Goal: Answer question/provide support: Participate in discussion

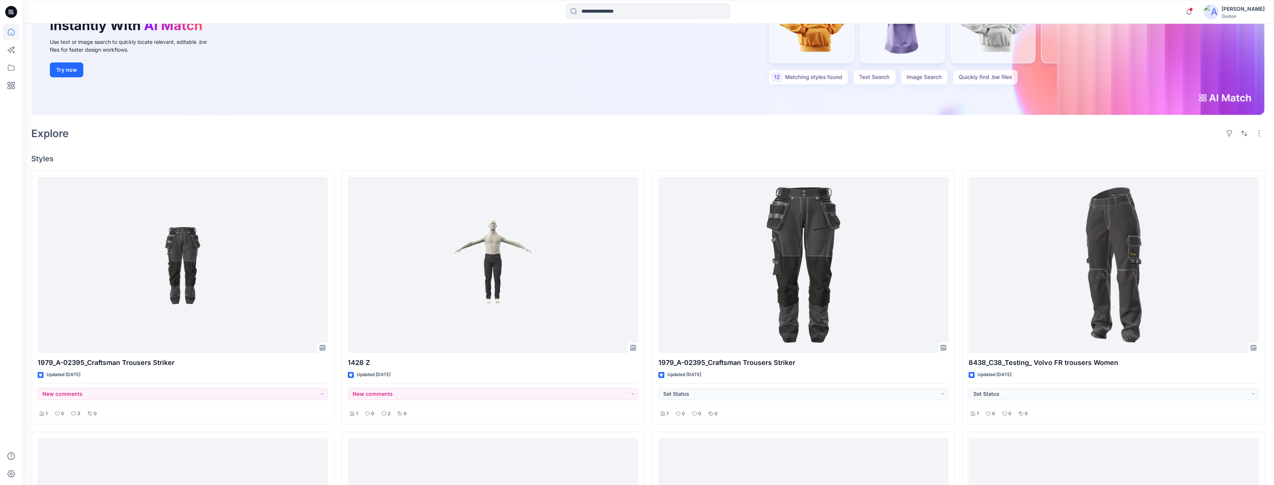
scroll to position [223, 0]
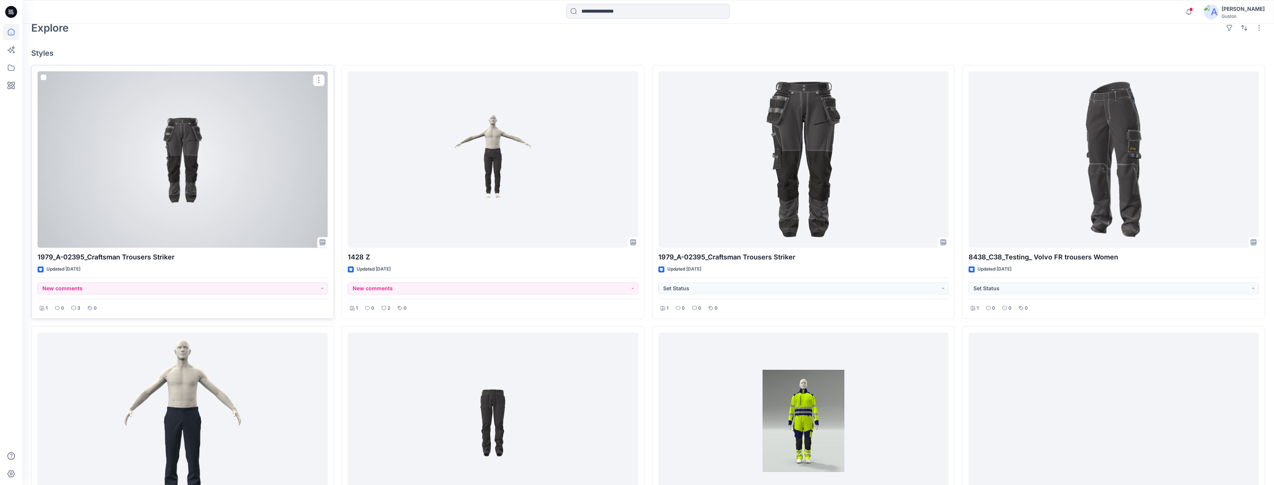
click at [205, 206] on div at bounding box center [183, 159] width 290 height 177
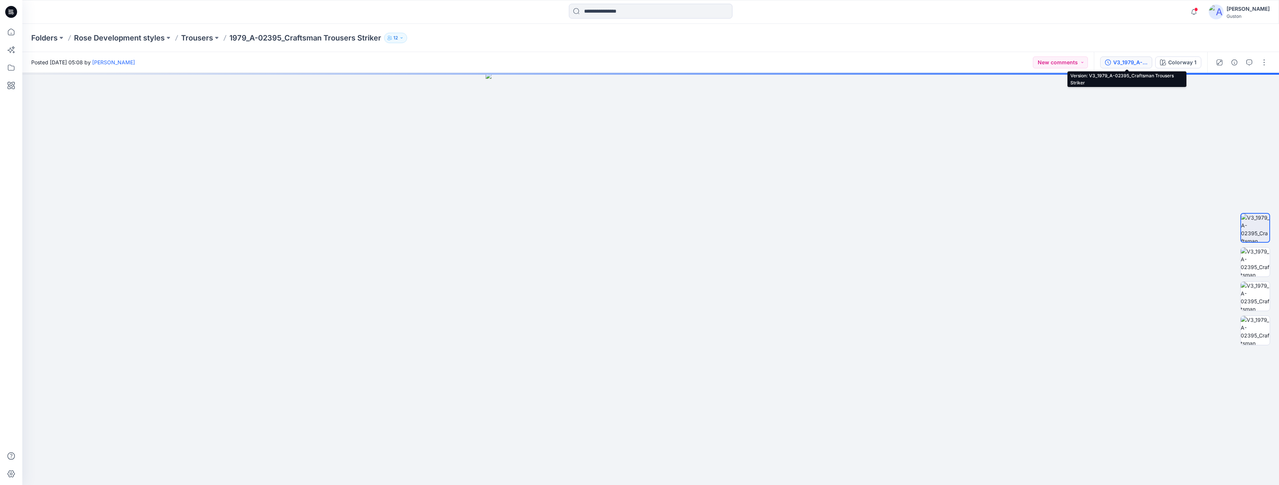
click at [1134, 64] on div "V3_1979_A-02395_Craftsman Trousers Striker" at bounding box center [1130, 62] width 34 height 8
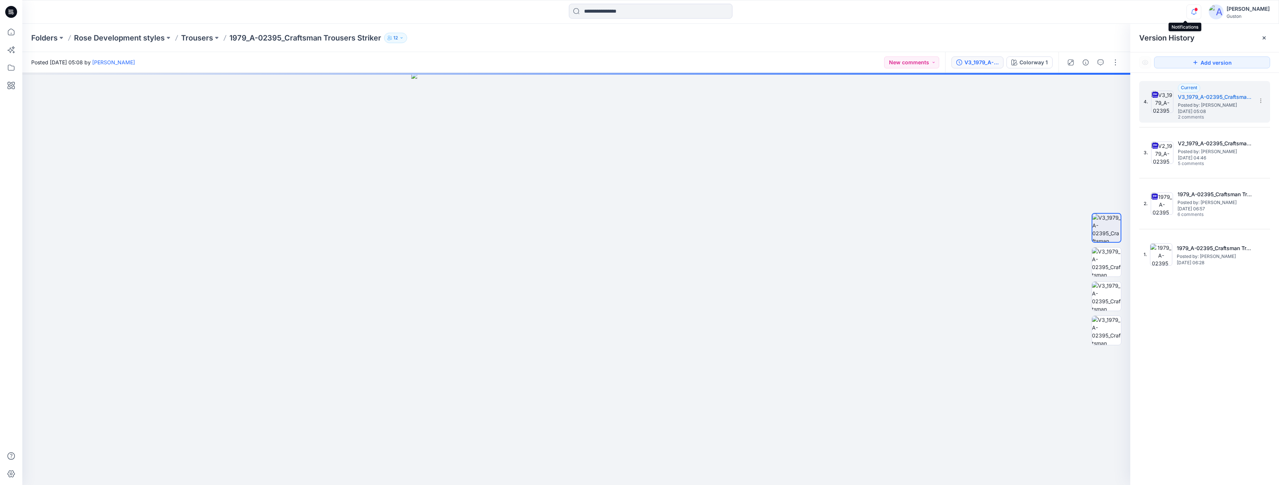
click at [1187, 12] on icon "button" at bounding box center [1194, 11] width 14 height 15
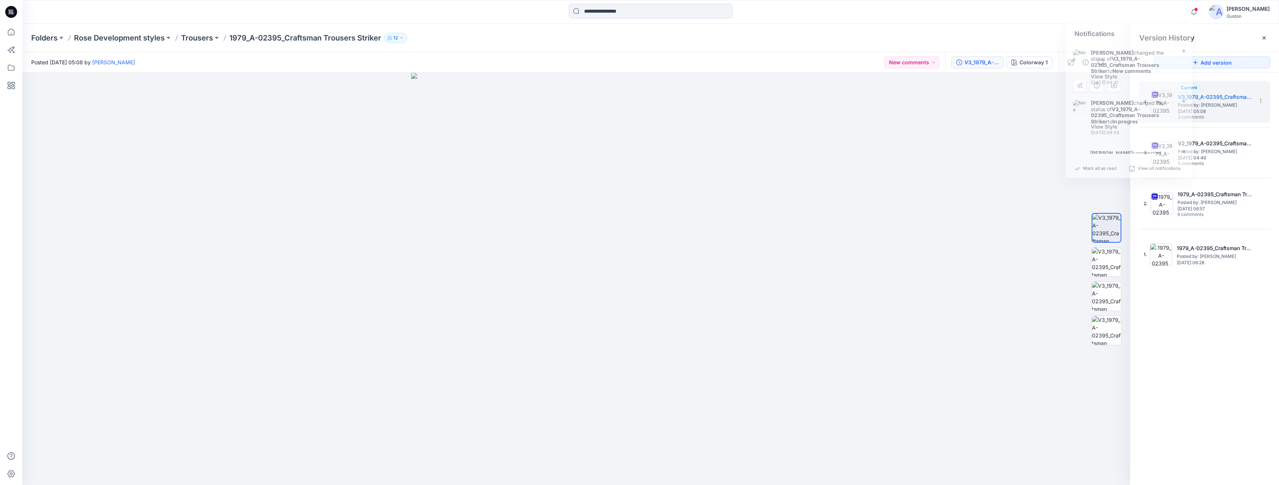
click at [1022, 104] on div at bounding box center [576, 279] width 1108 height 412
click at [1105, 63] on button "button" at bounding box center [1101, 63] width 12 height 12
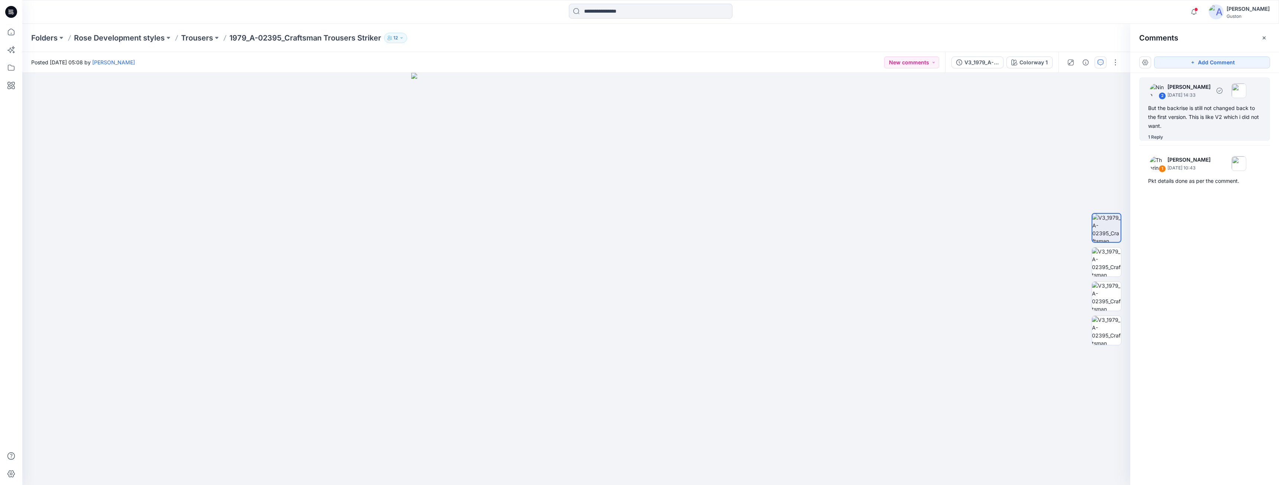
click at [1212, 120] on div "But the backrise is still not changed back to the first version. This is like V…" at bounding box center [1204, 117] width 113 height 27
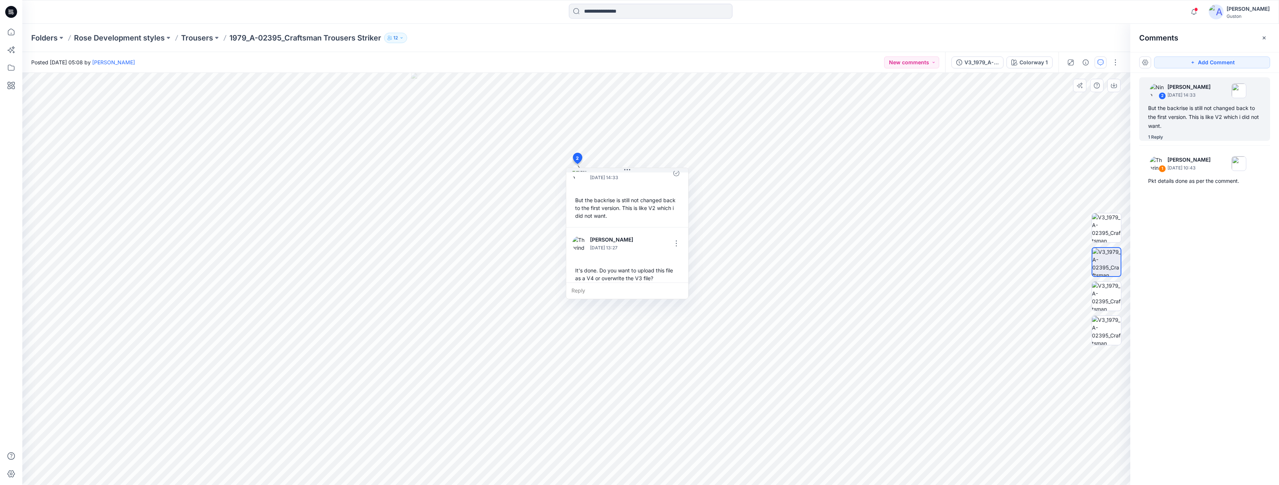
scroll to position [21, 0]
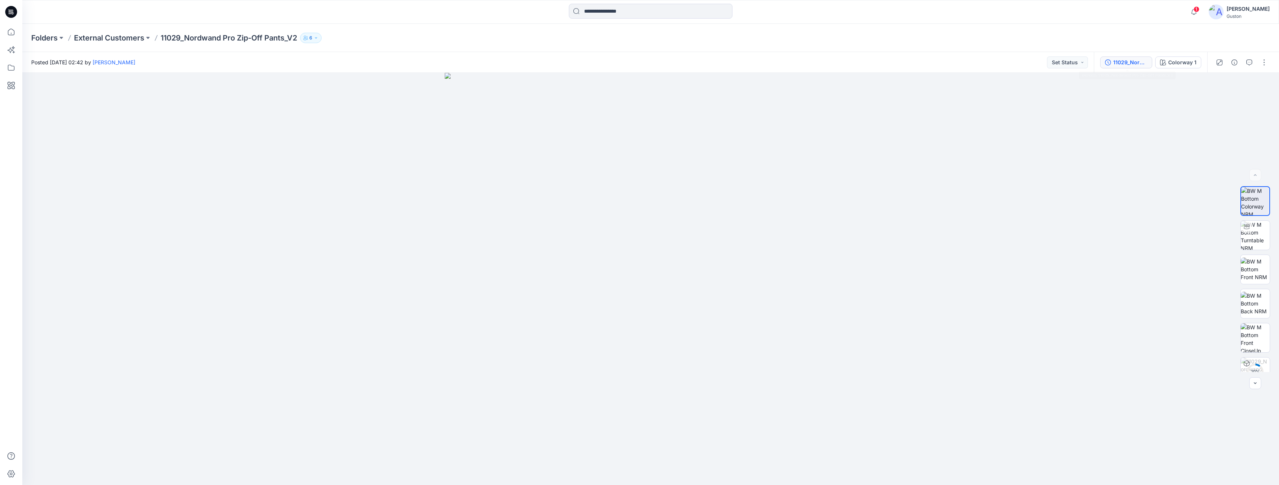
click at [1111, 62] on icon "button" at bounding box center [1108, 63] width 6 height 6
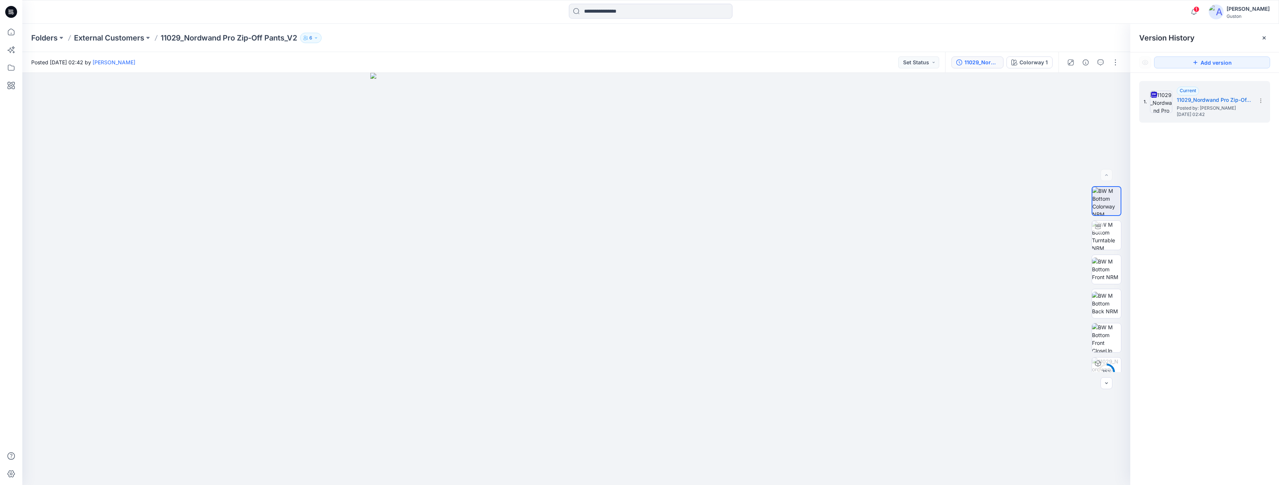
click at [318, 38] on icon "button" at bounding box center [316, 38] width 4 height 4
drag, startPoint x: 78, startPoint y: 86, endPoint x: 67, endPoint y: 84, distance: 11.4
click at [78, 86] on div at bounding box center [576, 279] width 1108 height 412
